Goal: Task Accomplishment & Management: Use online tool/utility

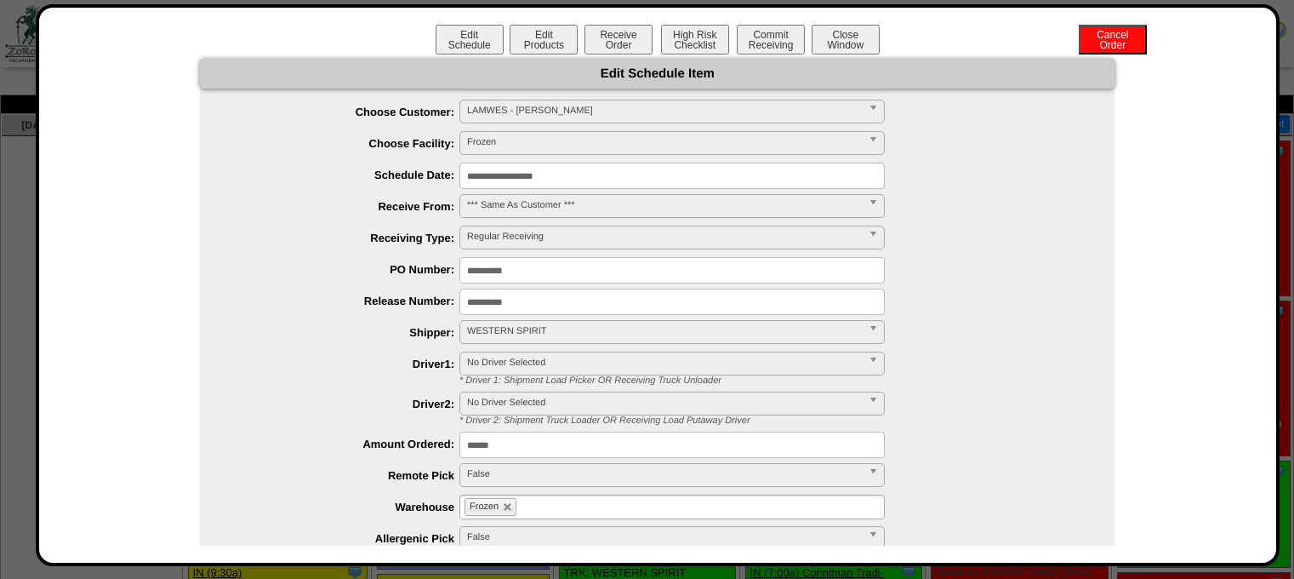
scroll to position [1872, 0]
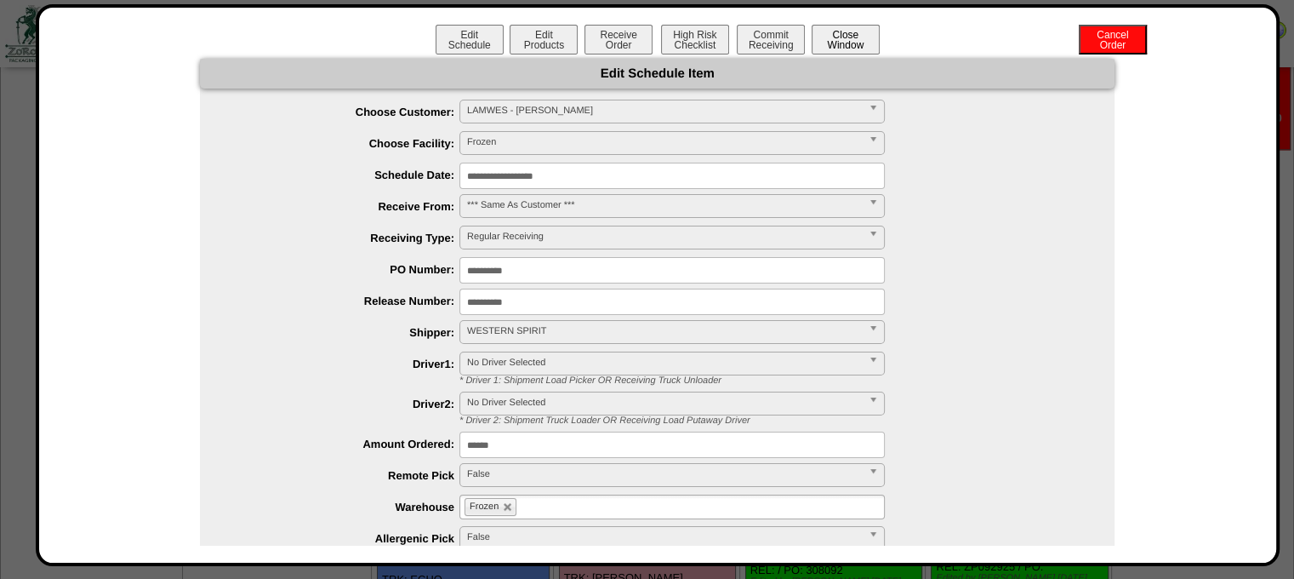
click at [842, 45] on button "Close Window" at bounding box center [846, 40] width 68 height 30
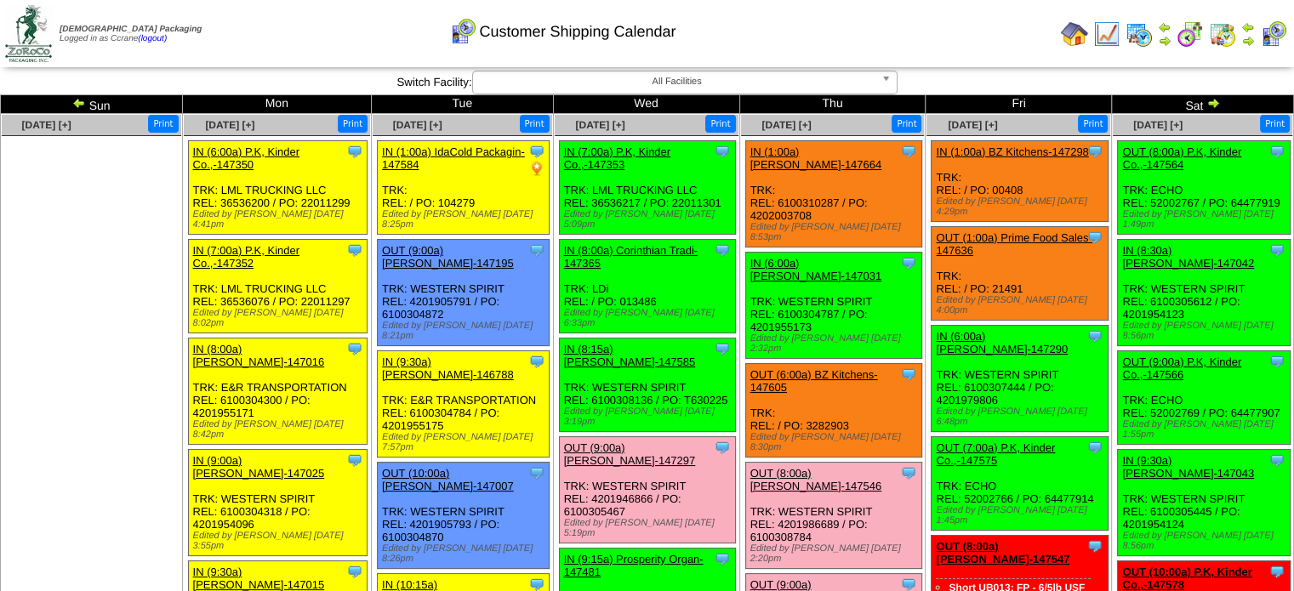
click at [1213, 101] on img at bounding box center [1214, 103] width 14 height 14
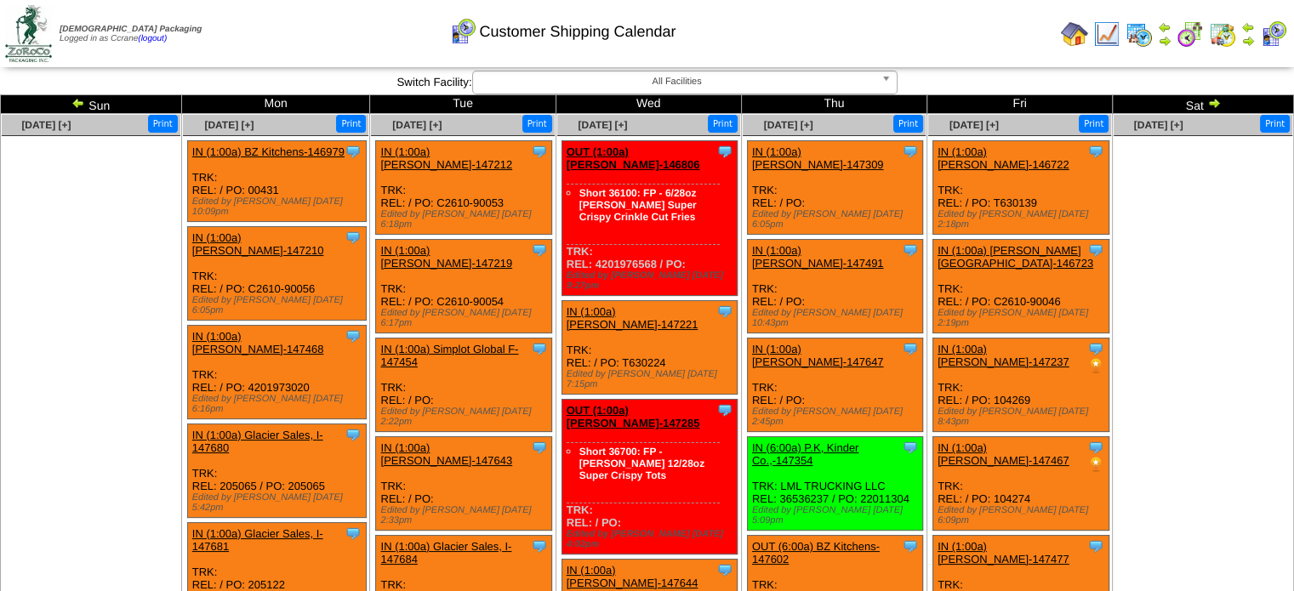
click at [154, 258] on ul at bounding box center [91, 263] width 179 height 255
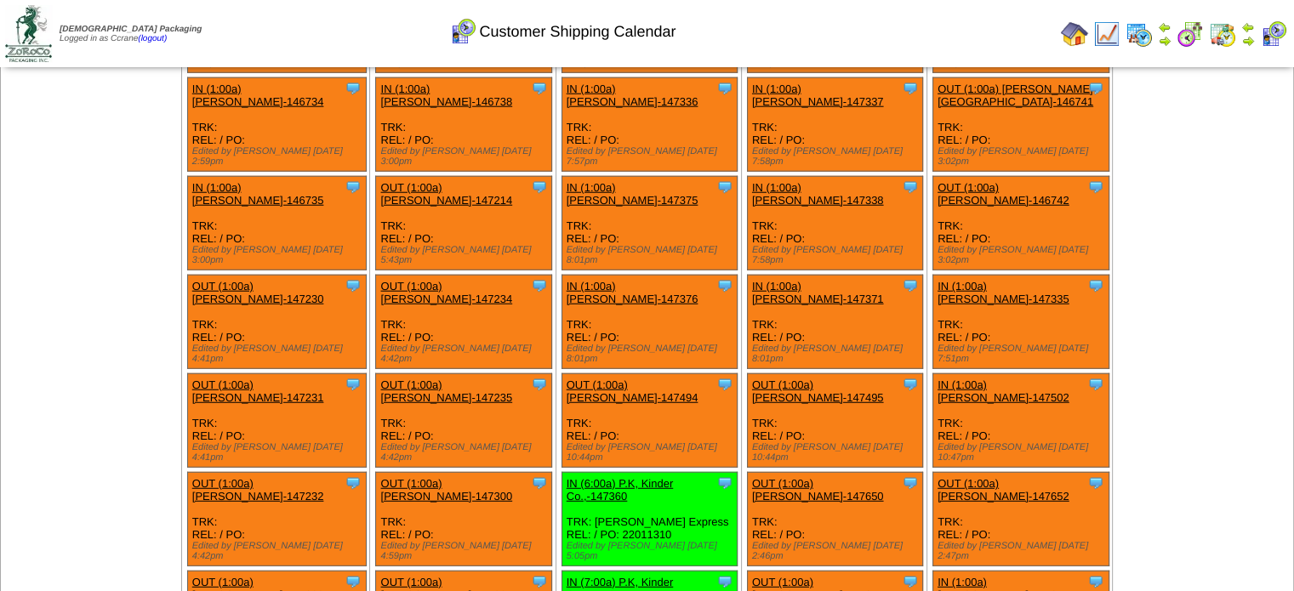
scroll to position [4176, 0]
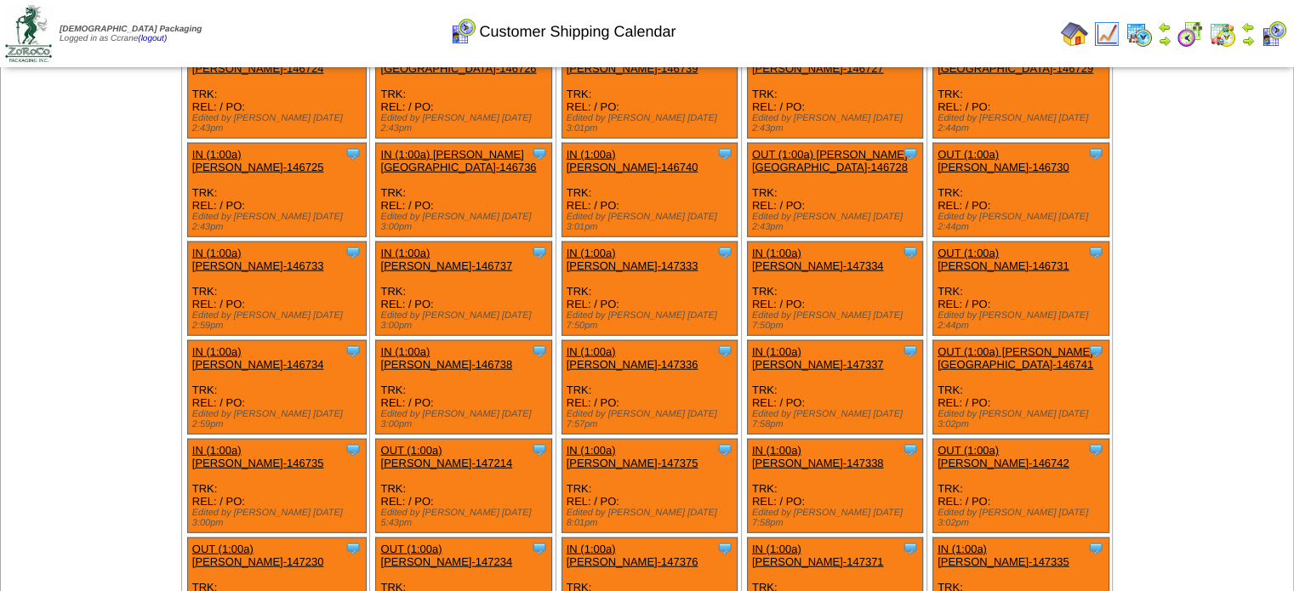
click at [1242, 31] on img at bounding box center [1249, 27] width 14 height 14
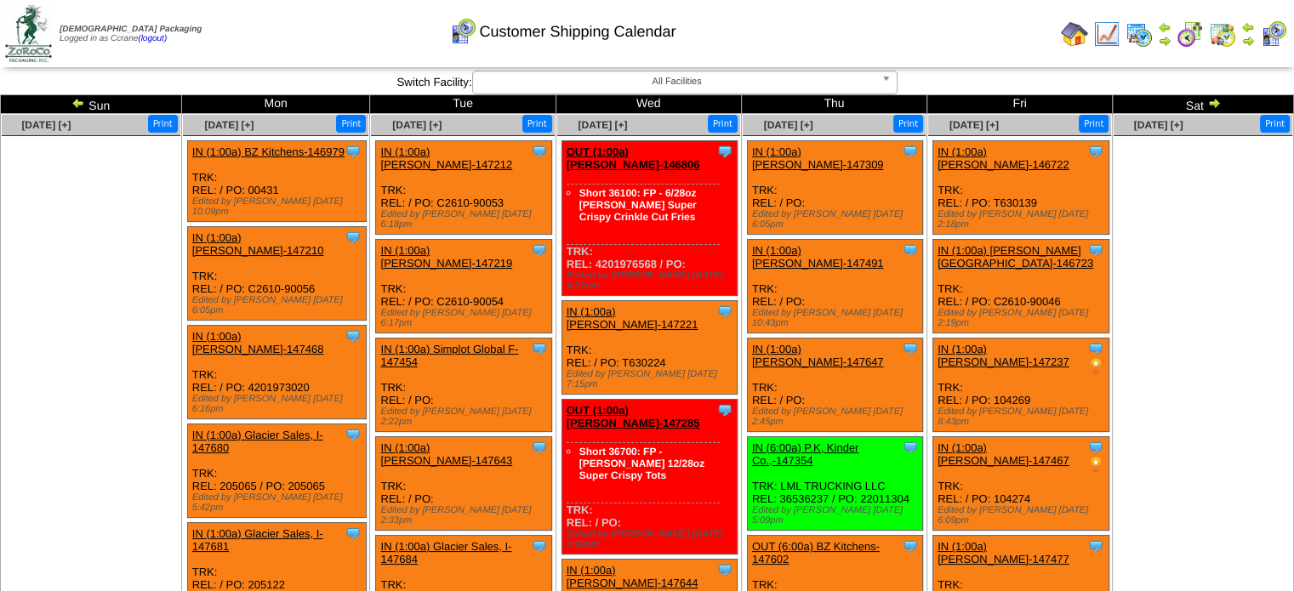
click at [77, 100] on img at bounding box center [78, 103] width 14 height 14
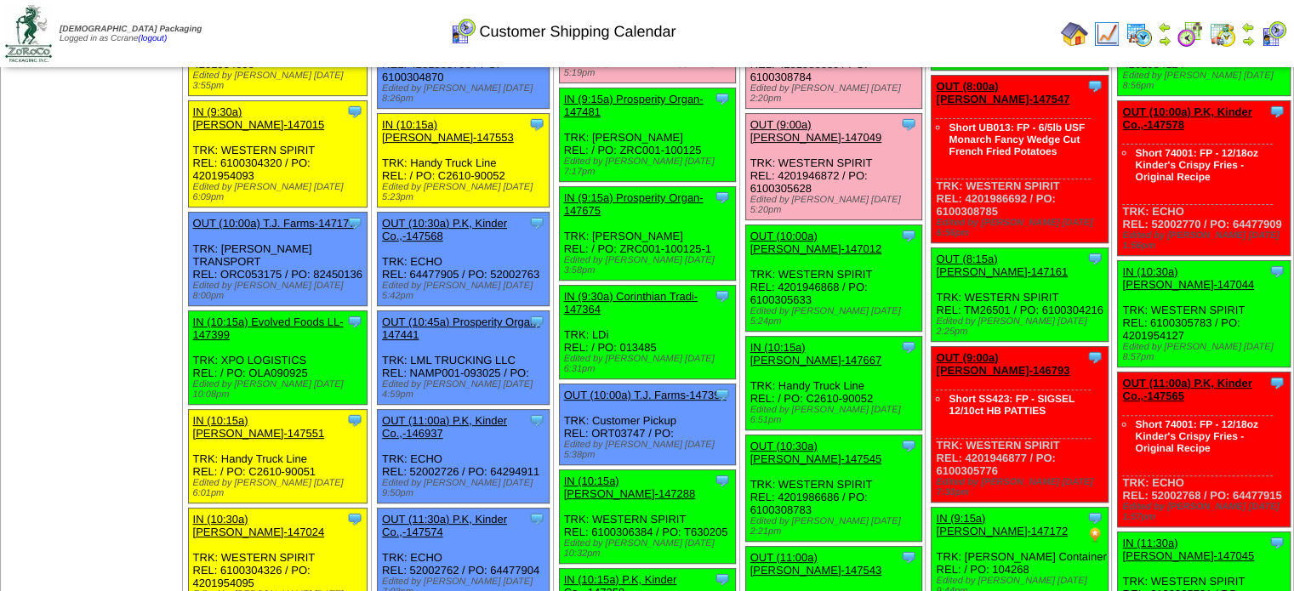
scroll to position [255, 0]
